Goal: Navigation & Orientation: Find specific page/section

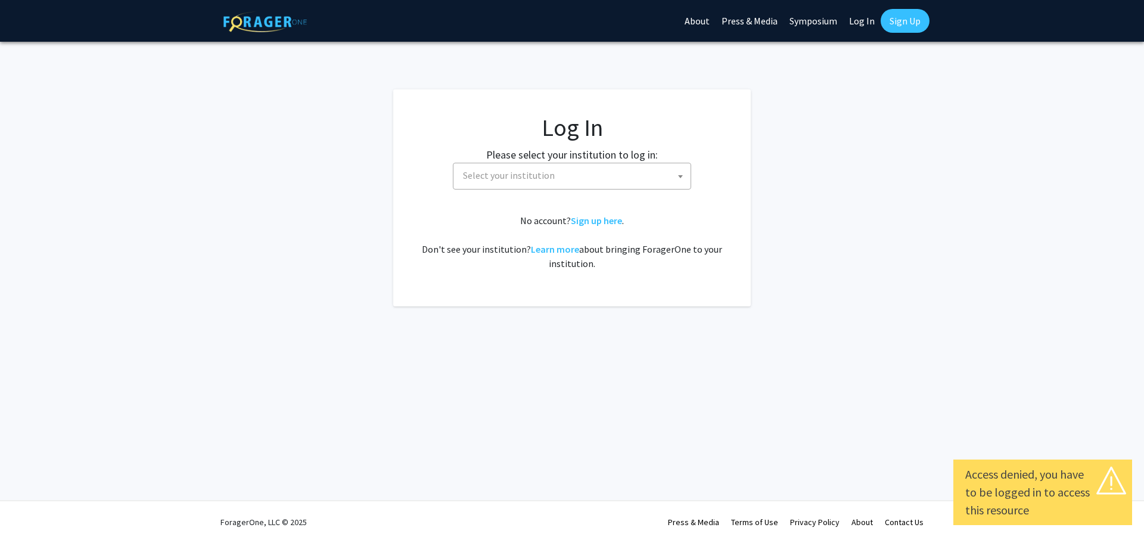
select select
click at [614, 175] on span "Select your institution" at bounding box center [574, 175] width 232 height 24
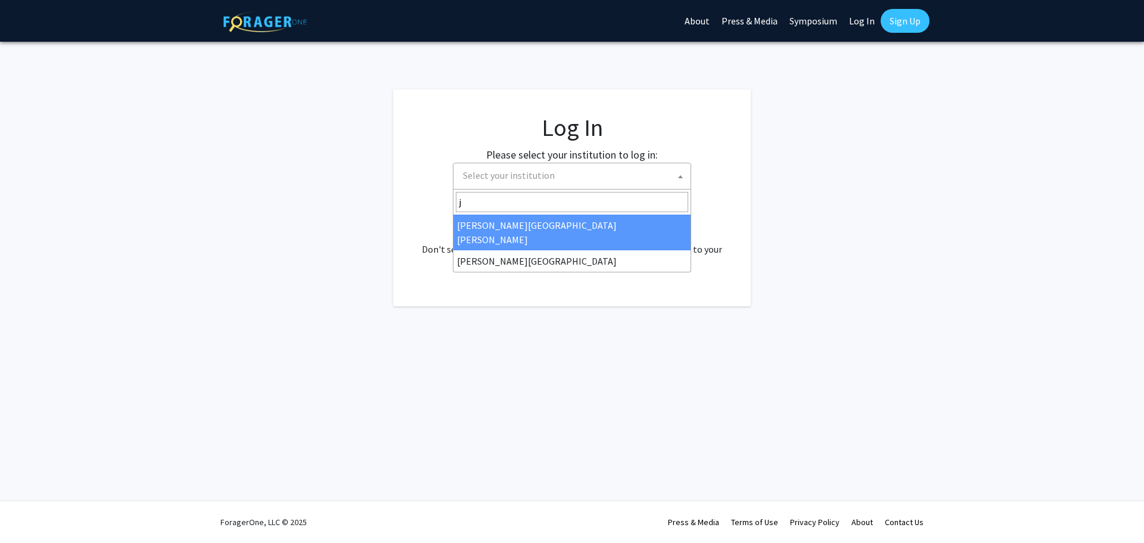
type input "j"
select select "1"
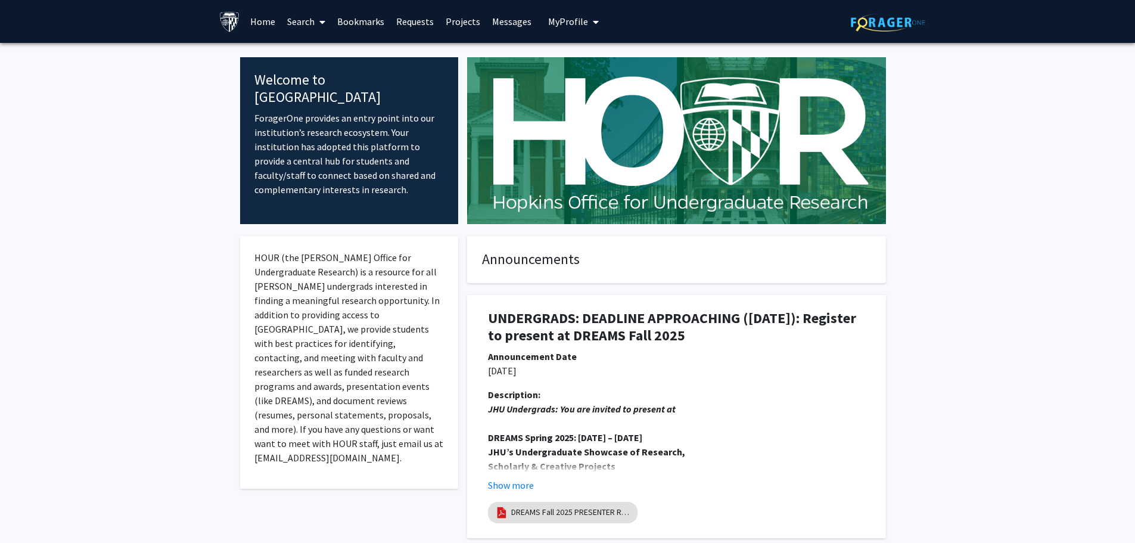
click at [759, 362] on div "Announcement Date" at bounding box center [676, 356] width 377 height 14
